Goal: Use online tool/utility

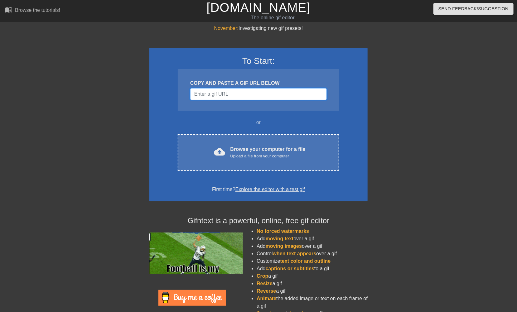
click at [237, 93] on input "Username" at bounding box center [258, 94] width 137 height 12
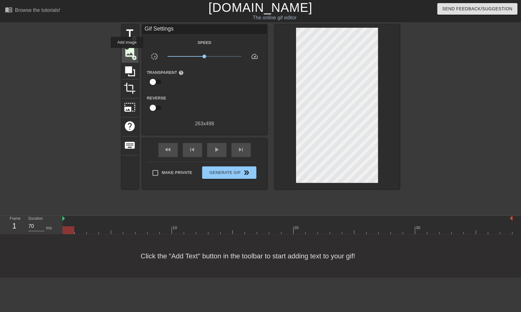
click at [127, 52] on span "image" at bounding box center [130, 52] width 12 height 12
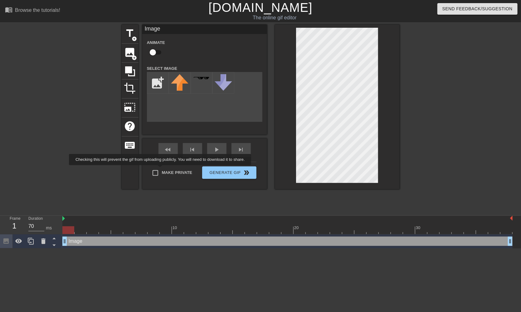
click at [162, 170] on span "Make Private" at bounding box center [177, 173] width 31 height 6
click at [162, 170] on input "Make Private" at bounding box center [155, 172] width 13 height 13
checkbox input "true"
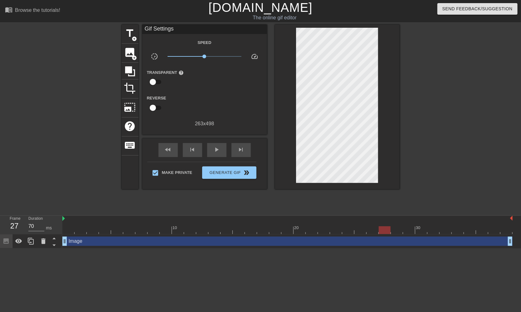
drag, startPoint x: 68, startPoint y: 231, endPoint x: 378, endPoint y: 217, distance: 310.1
click at [384, 226] on div "10 20 30" at bounding box center [287, 225] width 450 height 18
click at [128, 51] on span "image" at bounding box center [130, 52] width 12 height 12
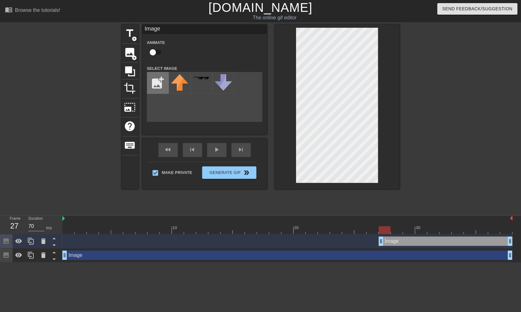
click at [155, 77] on input "file" at bounding box center [157, 82] width 21 height 21
type input "C:\fakepath\SCHEDULES.png"
click at [182, 81] on img at bounding box center [179, 82] width 17 height 16
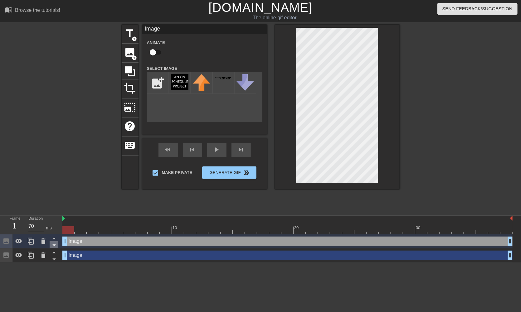
drag, startPoint x: 380, startPoint y: 242, endPoint x: 54, endPoint y: 241, distance: 326.4
click at [54, 241] on div "Frame 1 Duration 70 ms 10 20 30 Image drag_handle drag_handle Image drag_handle…" at bounding box center [260, 239] width 521 height 47
click at [379, 72] on div at bounding box center [337, 107] width 125 height 165
click at [156, 50] on input "checkbox" at bounding box center [153, 52] width 36 height 12
click at [106, 254] on div "Image drag_handle drag_handle" at bounding box center [287, 255] width 450 height 9
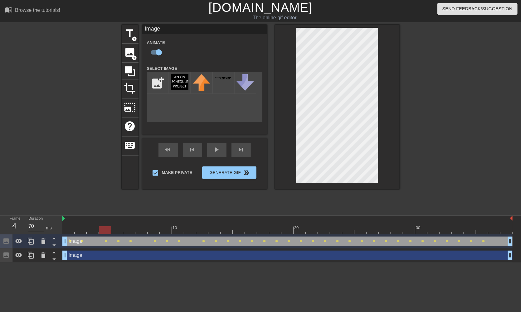
checkbox input "false"
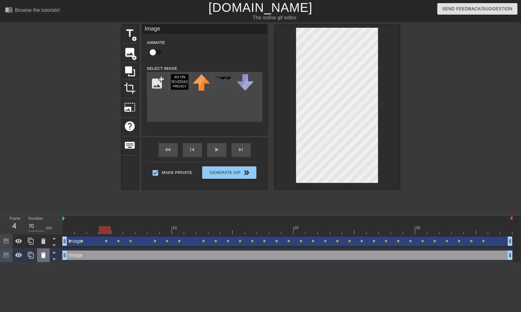
click at [42, 254] on icon at bounding box center [43, 255] width 7 height 7
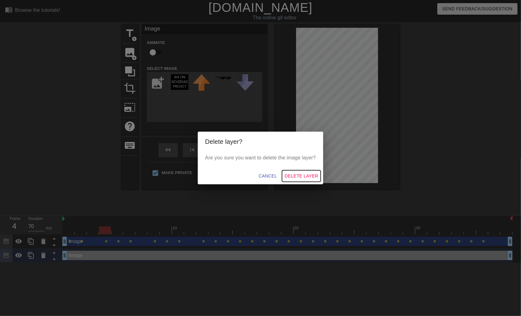
click at [302, 178] on span "Delete Layer" at bounding box center [301, 176] width 34 height 8
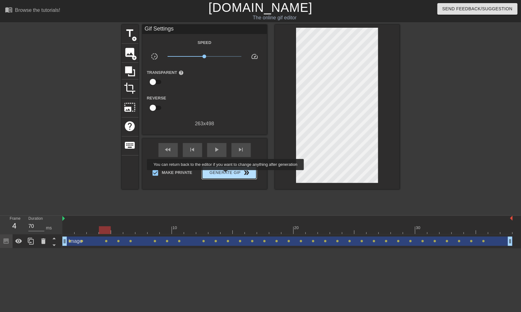
click at [226, 175] on span "Generate Gif double_arrow" at bounding box center [228, 172] width 49 height 7
